Goal: Transaction & Acquisition: Purchase product/service

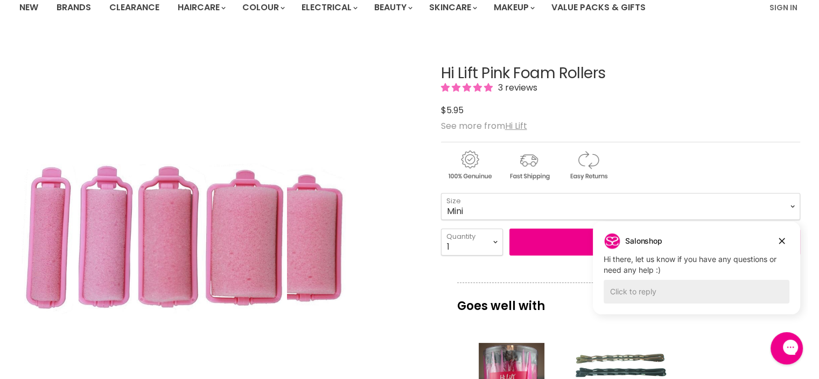
scroll to position [108, 0]
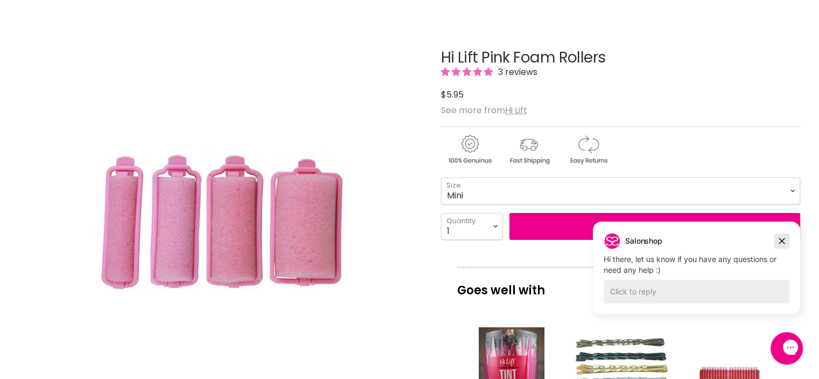
click at [784, 238] on icon "Dismiss campaign" at bounding box center [782, 240] width 11 height 13
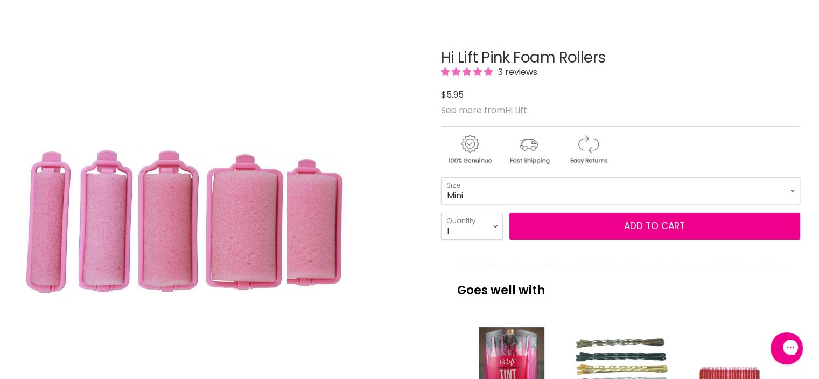
click at [233, 230] on img "Hi Lift Pink Foam Rollers image. Click or Scroll to Zoom." at bounding box center [153, 223] width 268 height 402
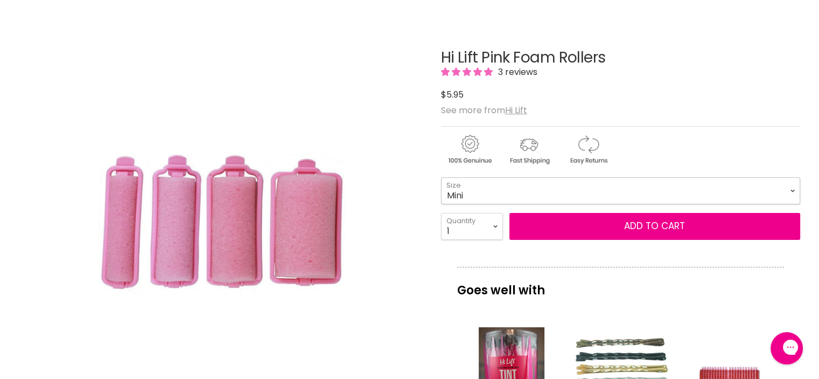
click at [793, 191] on select "Mini Small Medium Large" at bounding box center [620, 190] width 359 height 27
click at [441, 177] on select "Mini Small Medium Large" at bounding box center [620, 190] width 359 height 27
select select "Medium"
